Goal: Task Accomplishment & Management: Complete application form

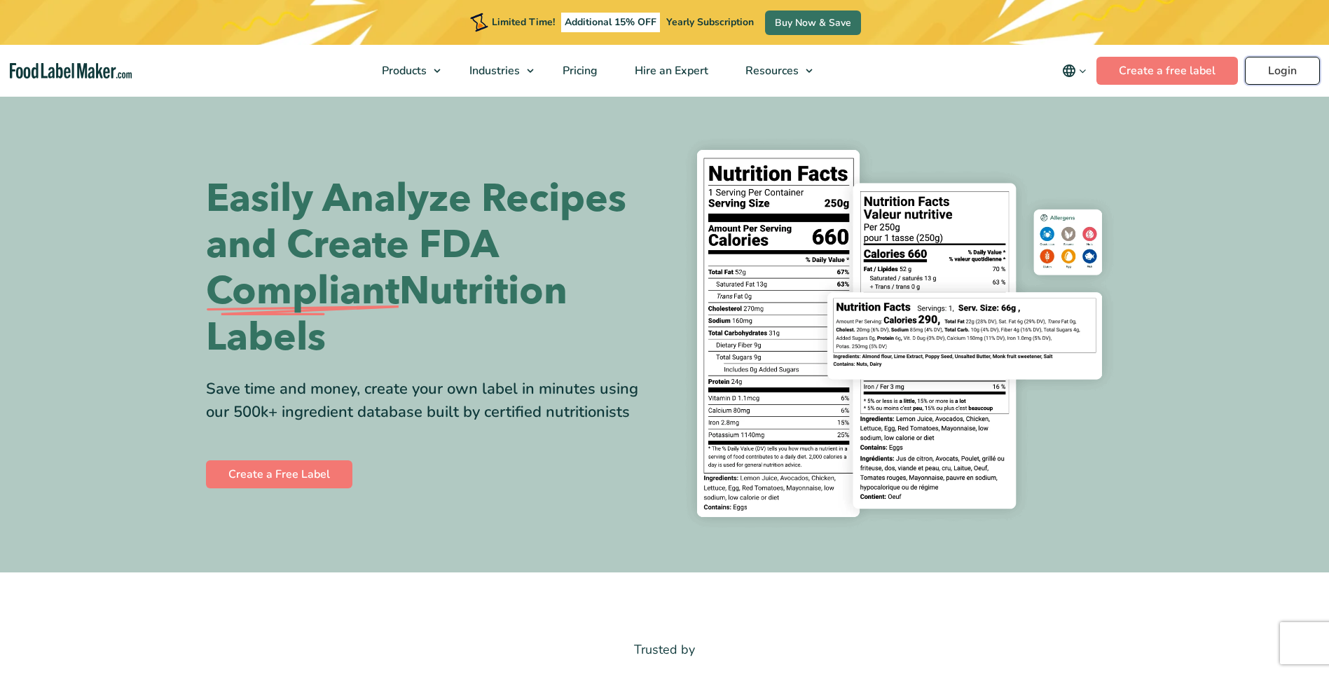
click at [1263, 70] on link "Login" at bounding box center [1282, 71] width 75 height 28
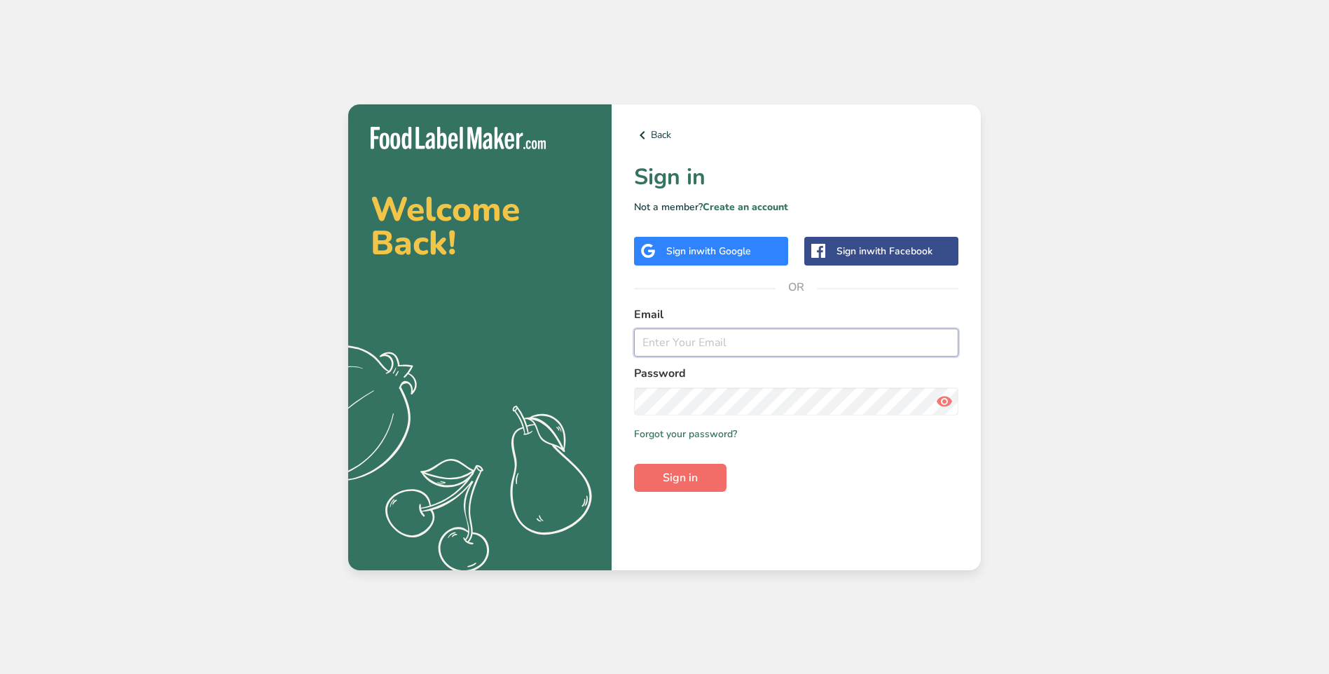
type input "qualitysafety@decoty.com"
click at [703, 478] on button "Sign in" at bounding box center [680, 478] width 92 height 28
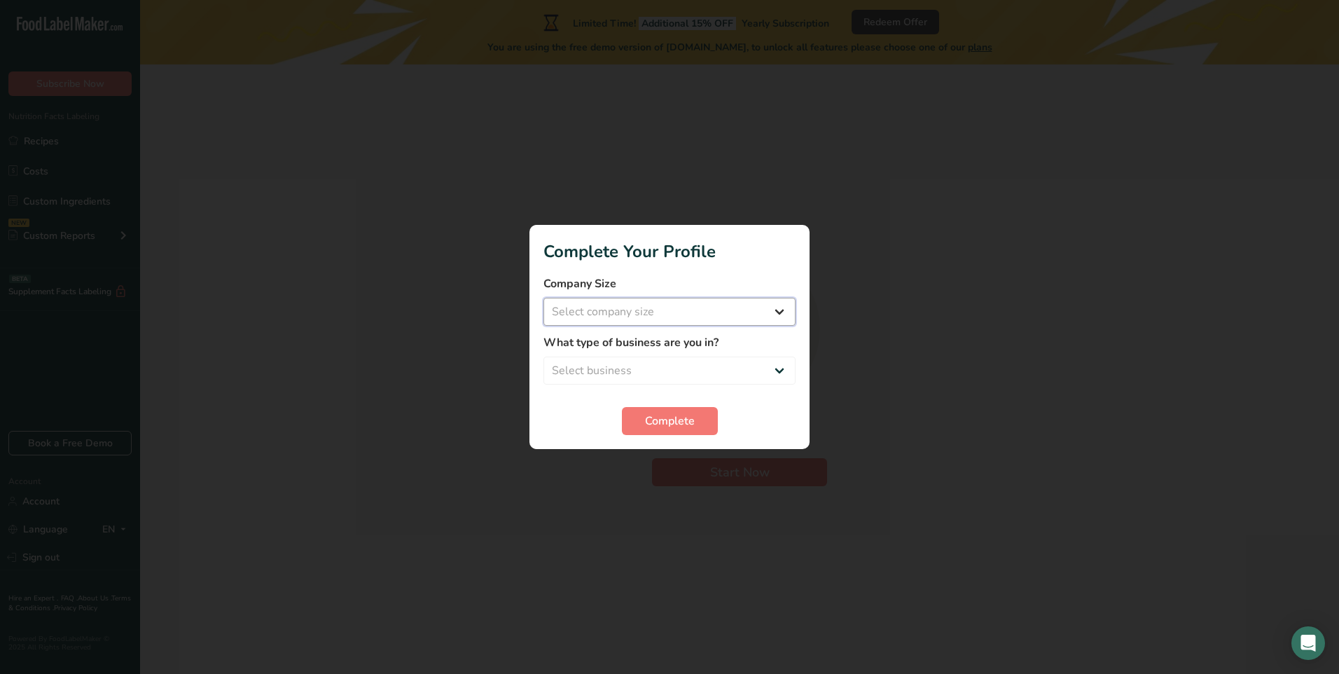
click at [729, 317] on select "Select company size Fewer than 10 Employees 10 to 50 Employees 51 to 500 Employ…" at bounding box center [670, 312] width 252 height 28
select select "2"
click at [544, 298] on select "Select company size Fewer than 10 Employees 10 to 50 Employees 51 to 500 Employ…" at bounding box center [670, 312] width 252 height 28
click at [679, 376] on select "Select business Packaged Food Manufacturer Restaurant & Cafe Bakery Meal Plans …" at bounding box center [670, 371] width 252 height 28
select select "1"
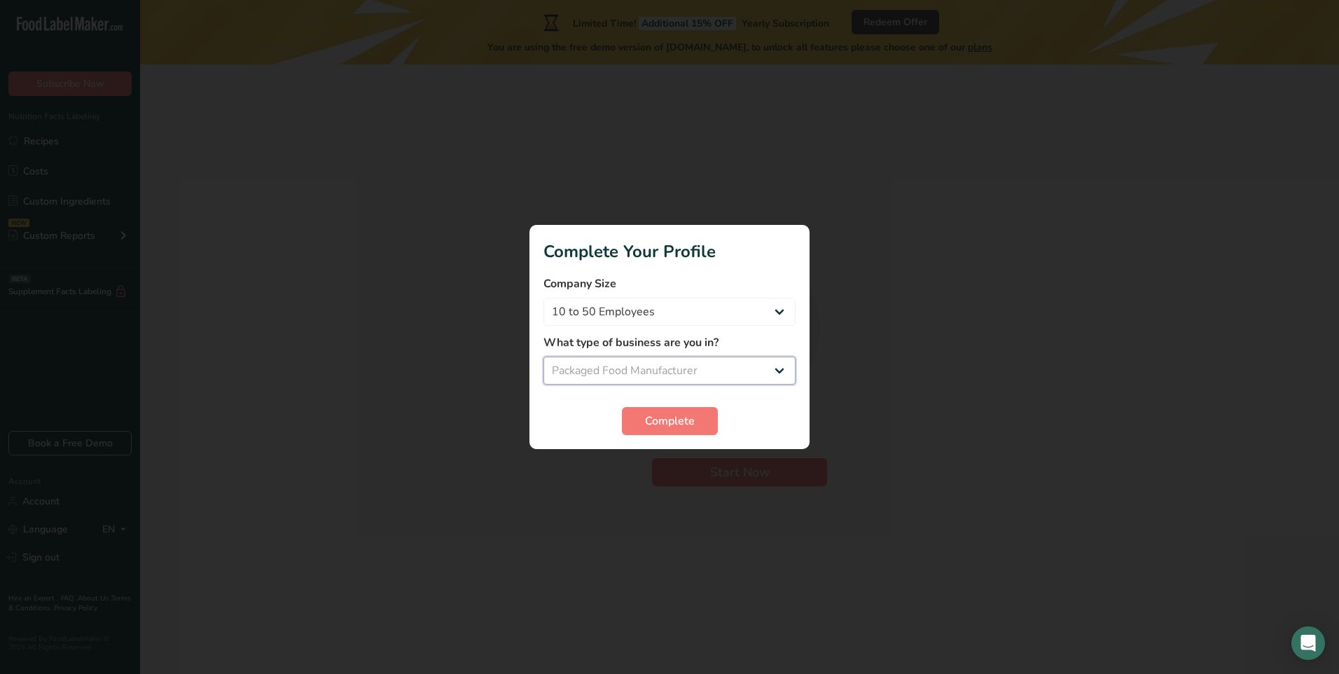
click at [544, 357] on select "Select business Packaged Food Manufacturer Restaurant & Cafe Bakery Meal Plans …" at bounding box center [670, 371] width 252 height 28
click at [666, 420] on span "Complete" at bounding box center [670, 421] width 50 height 17
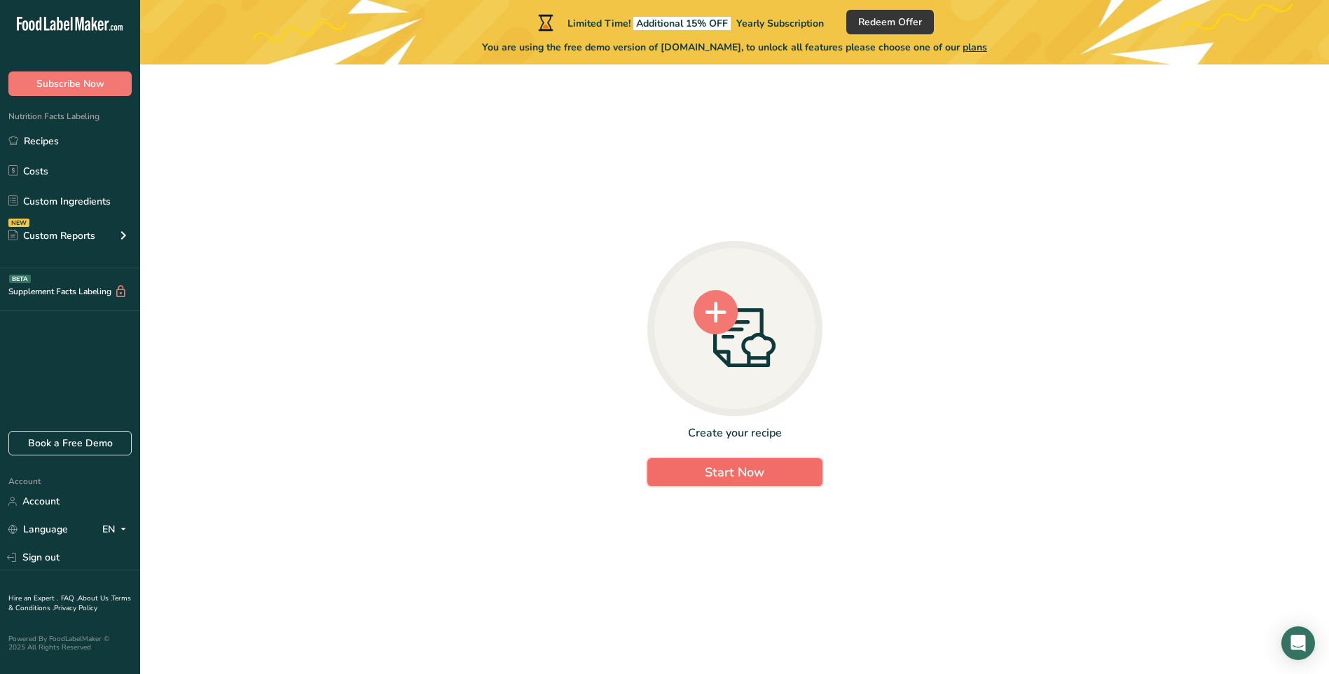
click at [763, 460] on button "Start Now" at bounding box center [734, 472] width 175 height 28
